Goal: Check status: Check status

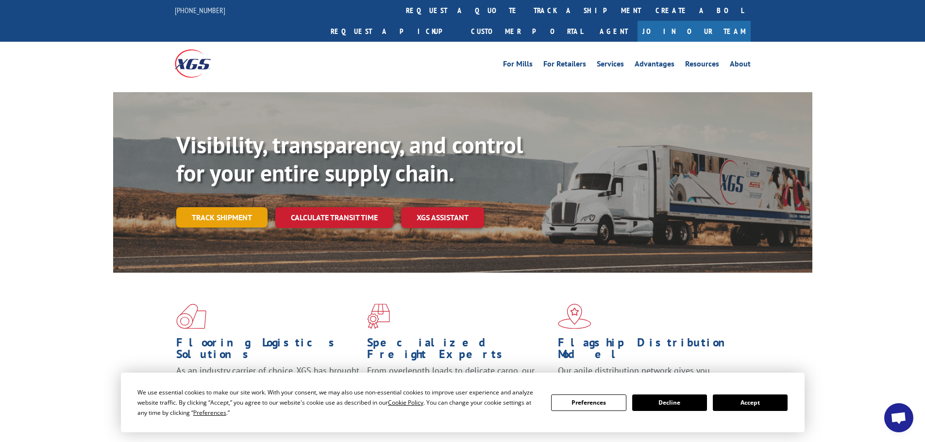
click at [213, 207] on link "Track shipment" at bounding box center [221, 217] width 91 height 20
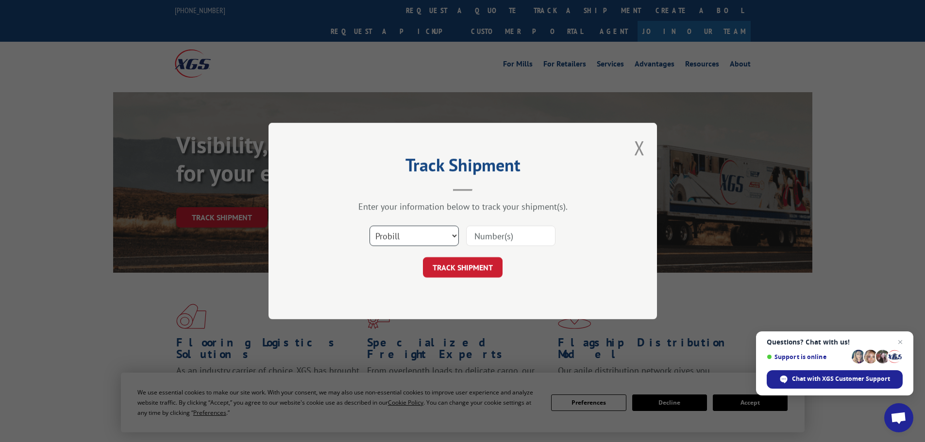
click at [435, 236] on select "Select category... Probill BOL PO" at bounding box center [414, 236] width 89 height 20
select select "bol"
click at [370, 226] on select "Select category... Probill BOL PO" at bounding box center [414, 236] width 89 height 20
paste input "5443289"
type input "5443289"
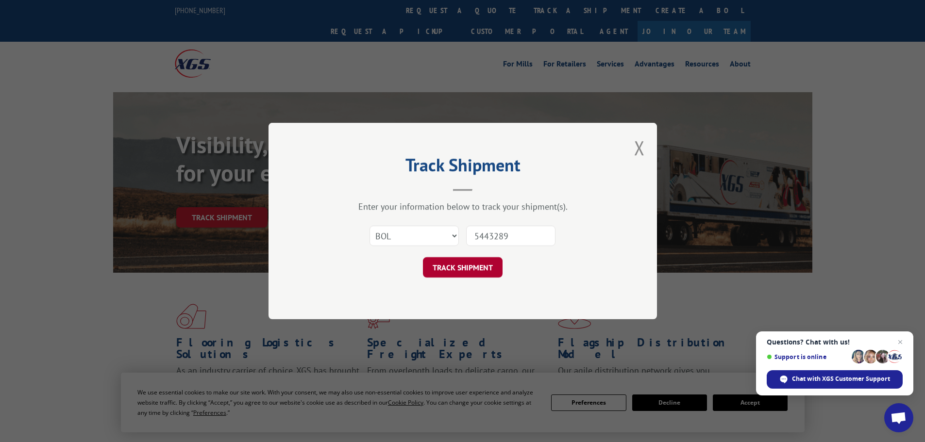
click at [469, 270] on button "TRACK SHIPMENT" at bounding box center [463, 267] width 80 height 20
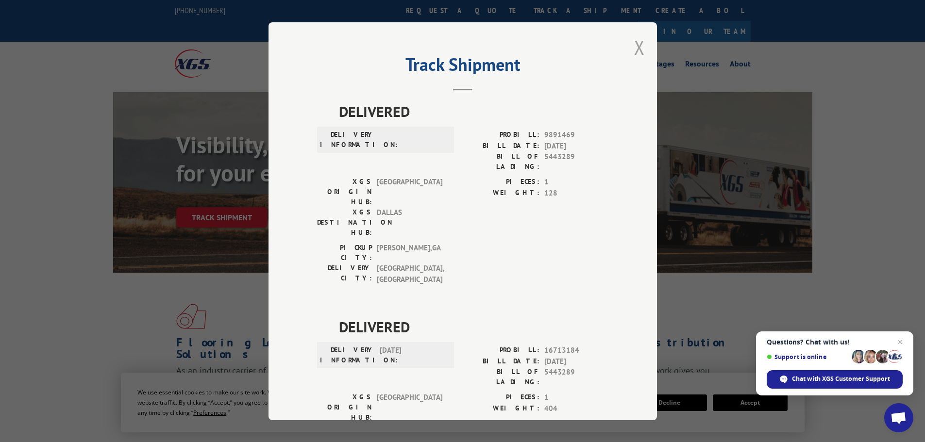
click at [634, 51] on button "Close modal" at bounding box center [639, 47] width 11 height 26
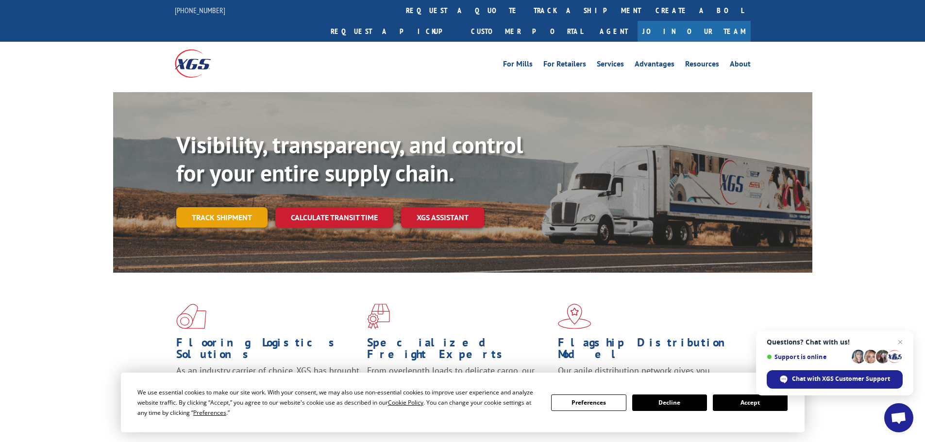
click at [220, 207] on link "Track shipment" at bounding box center [221, 217] width 91 height 20
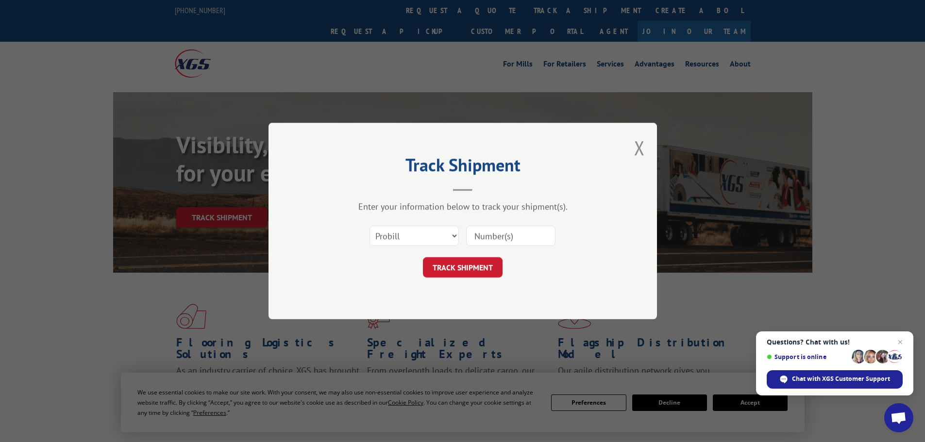
click at [492, 235] on input at bounding box center [510, 236] width 89 height 20
type input "17635238"
click at [457, 266] on button "TRACK SHIPMENT" at bounding box center [463, 267] width 80 height 20
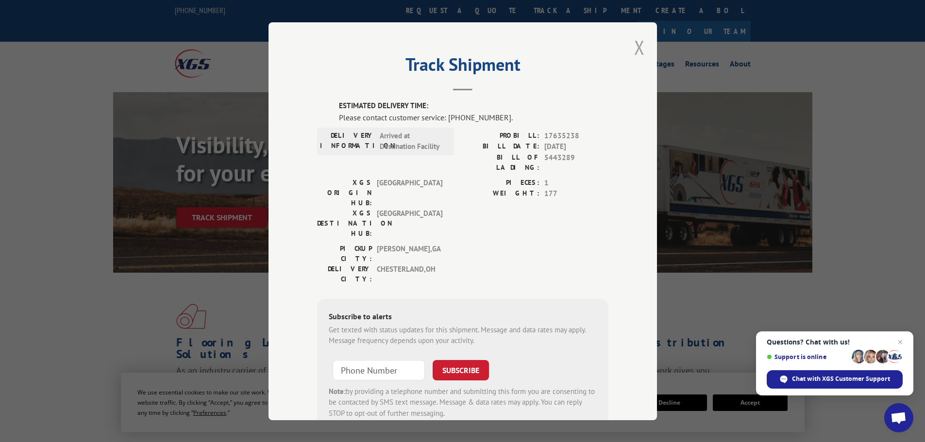
click at [634, 49] on button "Close modal" at bounding box center [639, 47] width 11 height 26
